Goal: Go to known website: Go to known website

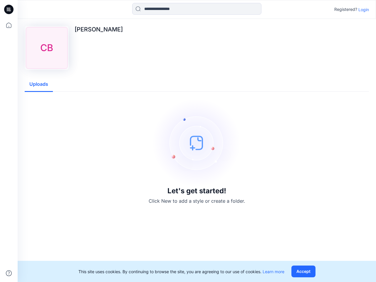
click at [188, 141] on img at bounding box center [197, 143] width 88 height 88
click at [9, 9] on icon at bounding box center [10, 9] width 2 height 0
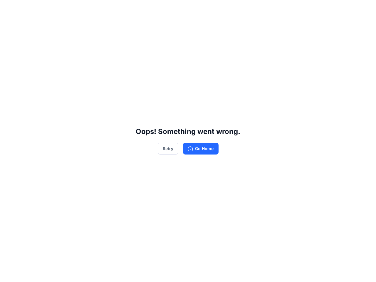
click at [9, 273] on div "Oops! Something went wrong. Retry Go Home" at bounding box center [188, 141] width 376 height 282
click at [197, 9] on div "Oops! Something went wrong. Retry Go Home" at bounding box center [188, 141] width 376 height 282
click at [364, 9] on div "Oops! Something went wrong. Retry Go Home" at bounding box center [188, 141] width 376 height 282
click at [39, 84] on div "Oops! Something went wrong. Retry Go Home" at bounding box center [188, 141] width 376 height 282
click at [305, 271] on div "Oops! Something went wrong. Retry Go Home" at bounding box center [188, 141] width 376 height 282
